Goal: Find specific page/section

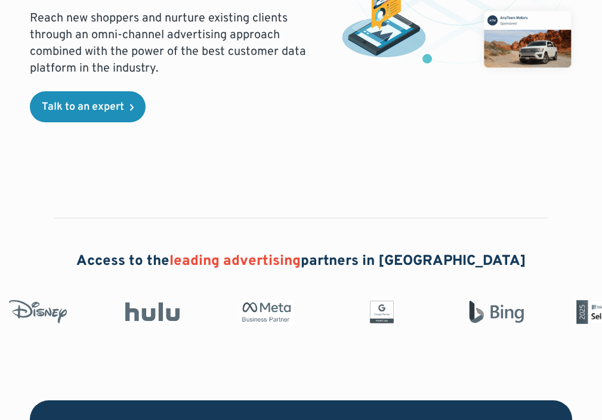
scroll to position [2773, 0]
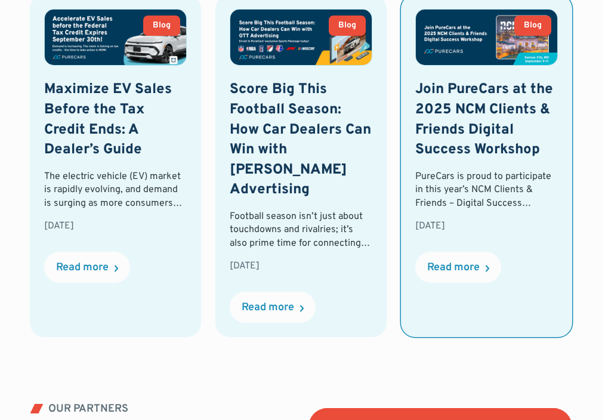
click at [458, 160] on h3 "Join PureCars at the 2025 NCM Clients & Friends Digital Success Workshop" at bounding box center [486, 120] width 143 height 80
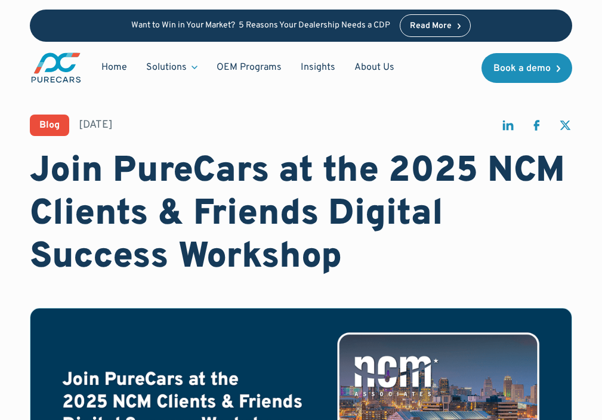
scroll to position [2160, 0]
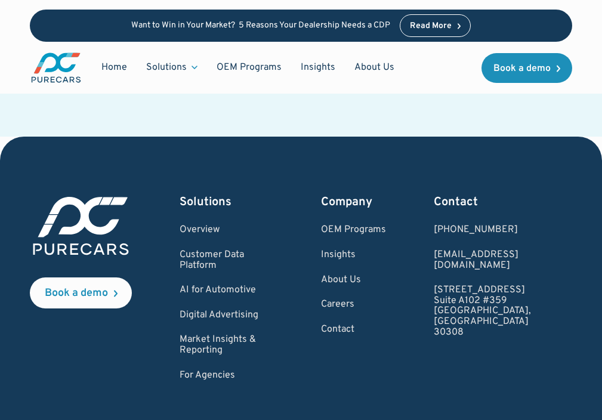
click at [68, 210] on img at bounding box center [81, 226] width 102 height 64
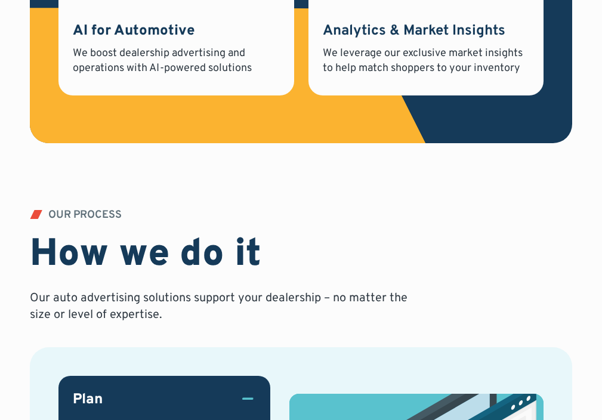
scroll to position [3719, 0]
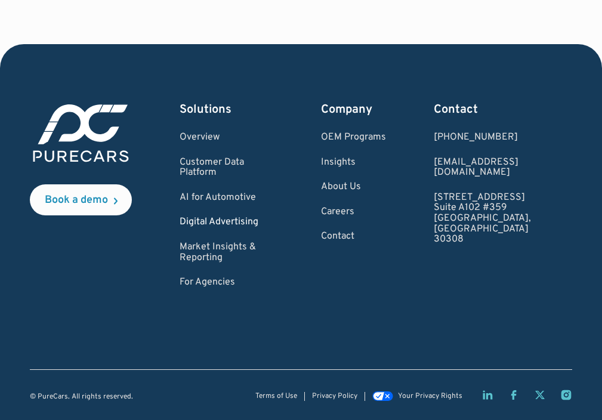
click at [235, 228] on link "Digital Advertising" at bounding box center [226, 222] width 93 height 11
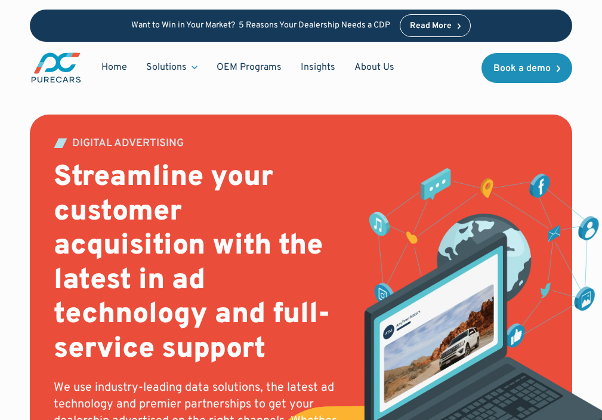
scroll to position [2332, 0]
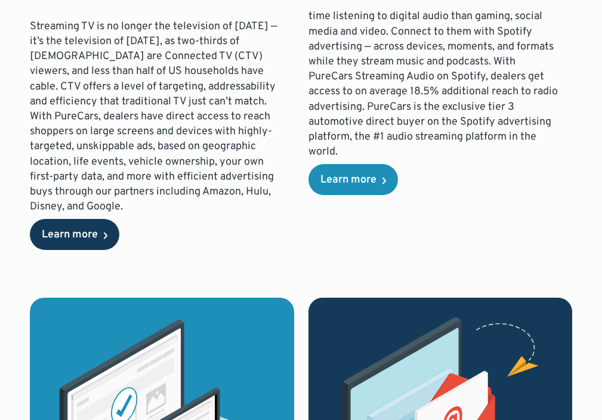
click at [59, 230] on div "Learn more" at bounding box center [70, 235] width 56 height 11
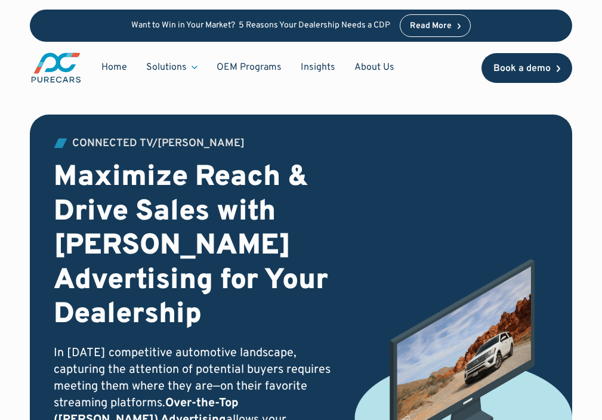
click at [511, 68] on div "Book a demo" at bounding box center [522, 69] width 57 height 10
